Goal: Find specific page/section: Find specific page/section

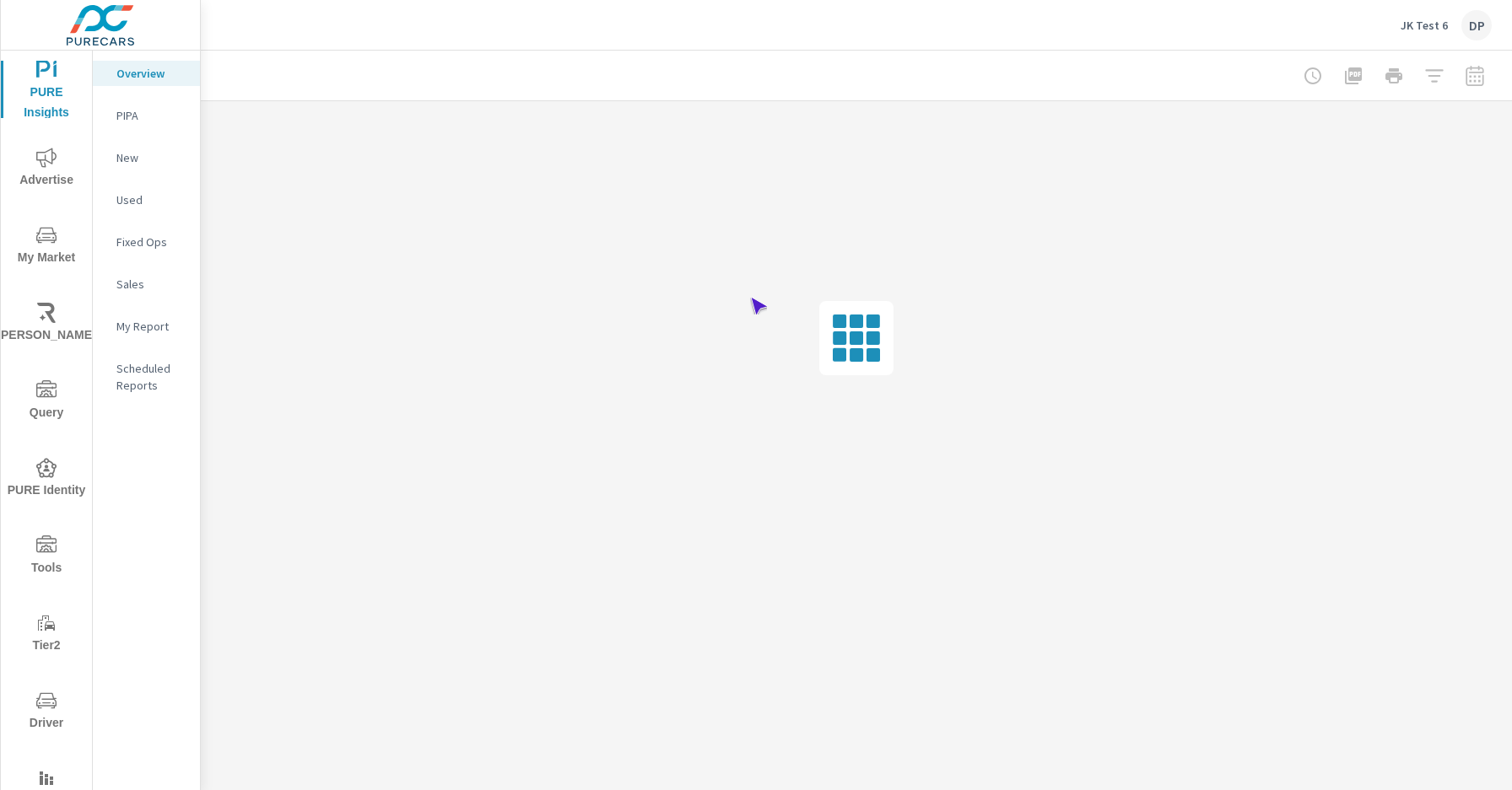
click at [43, 712] on span "Driver" at bounding box center [46, 712] width 81 height 43
